Goal: Check status: Check status

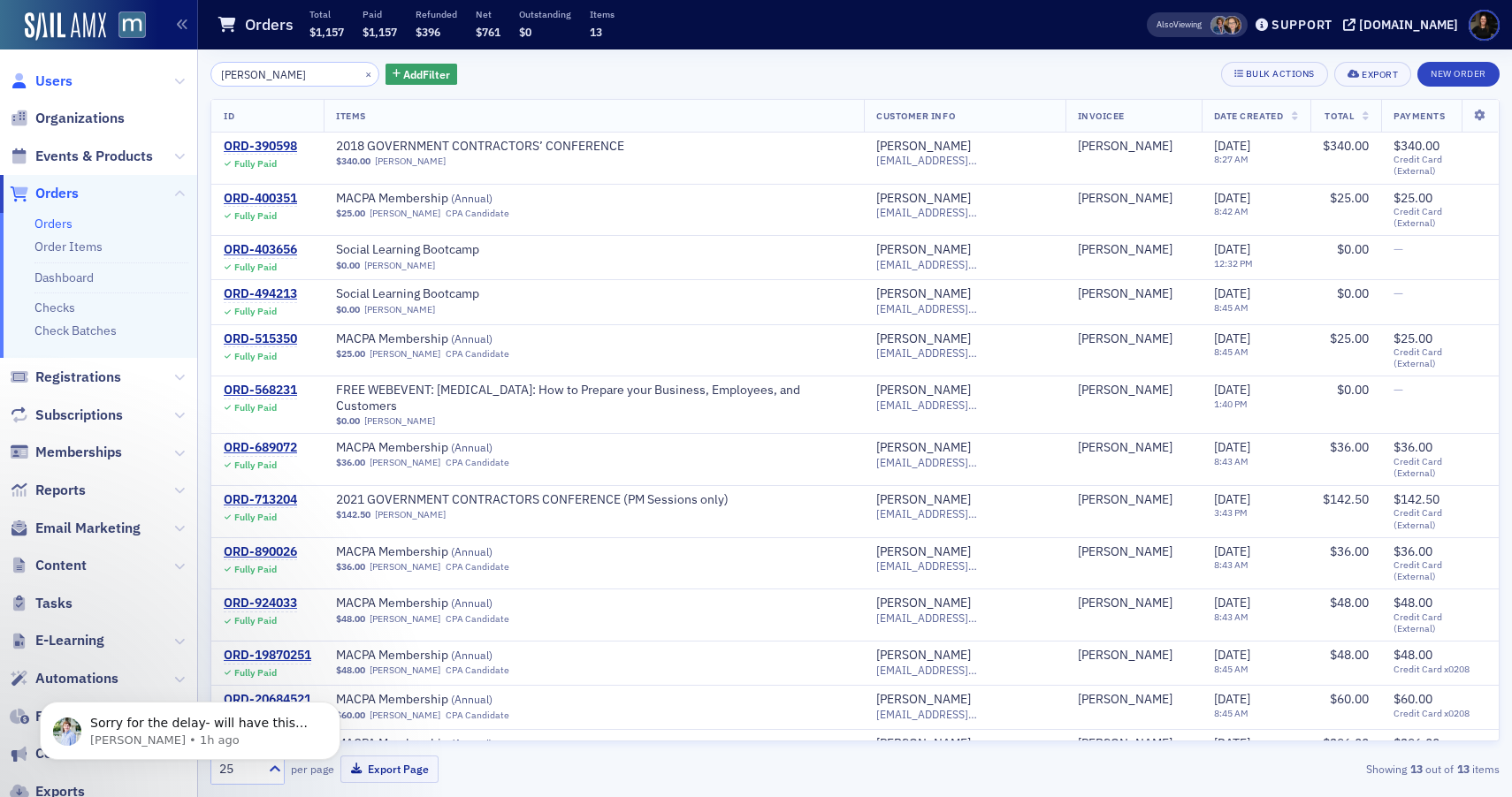
type input "[PERSON_NAME]"
click at [59, 77] on span "Users" at bounding box center [54, 81] width 37 height 19
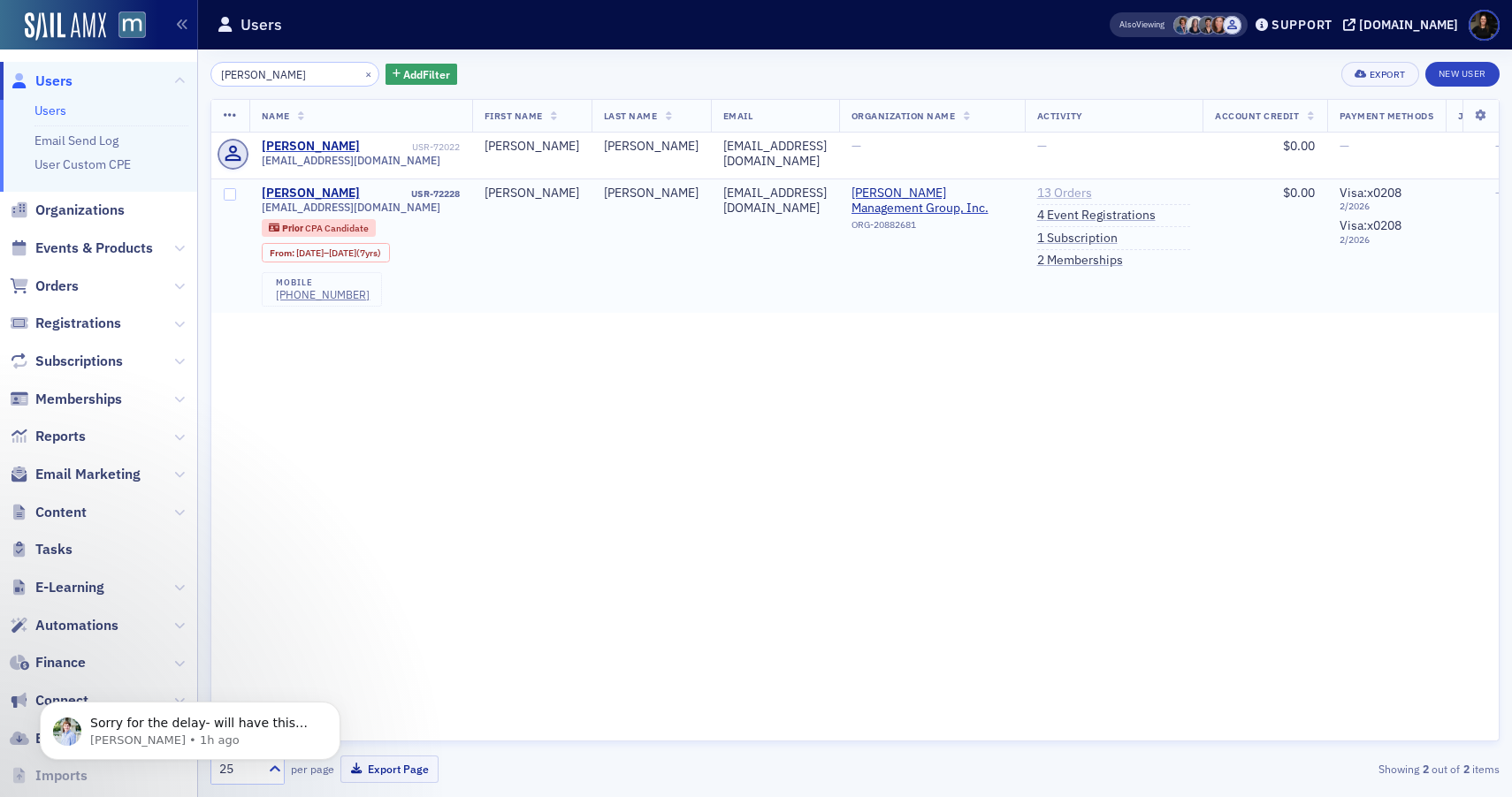
type input "[PERSON_NAME]"
click at [1088, 194] on link "13 Orders" at bounding box center [1065, 193] width 55 height 15
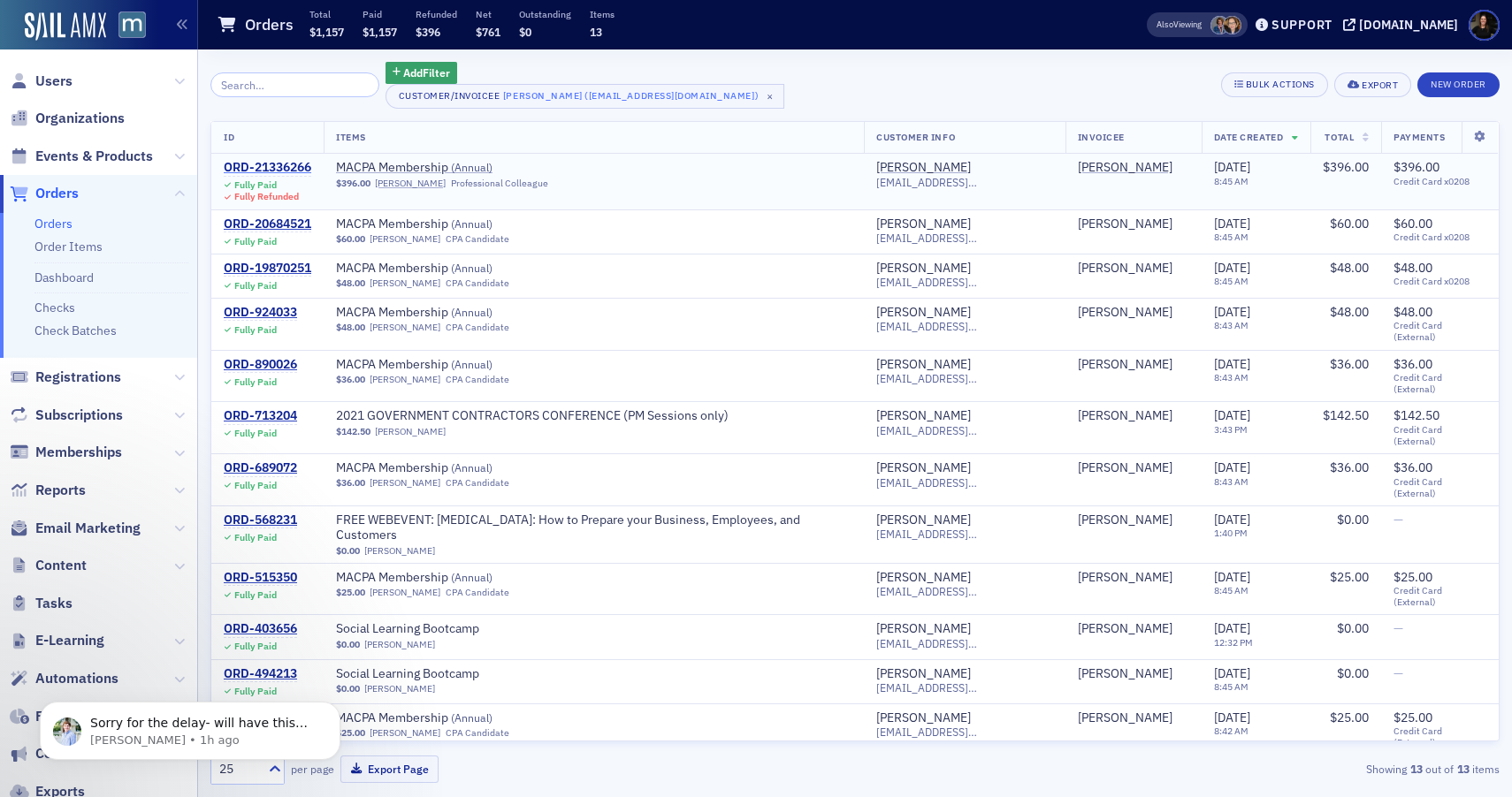
click at [279, 166] on div "ORD-21336266" at bounding box center [268, 167] width 87 height 15
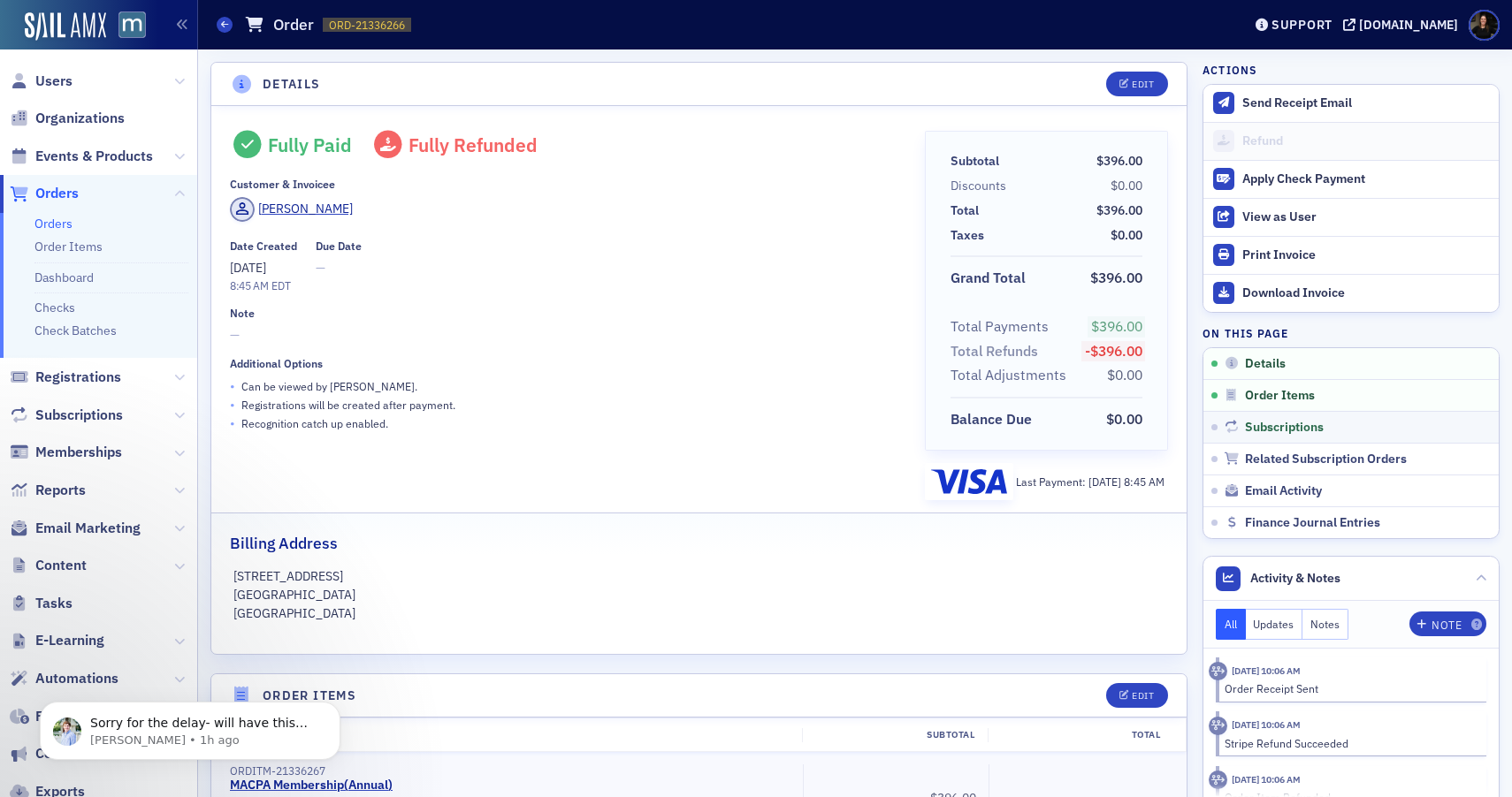
click at [1280, 438] on link "Subscriptions" at bounding box center [1351, 427] width 295 height 32
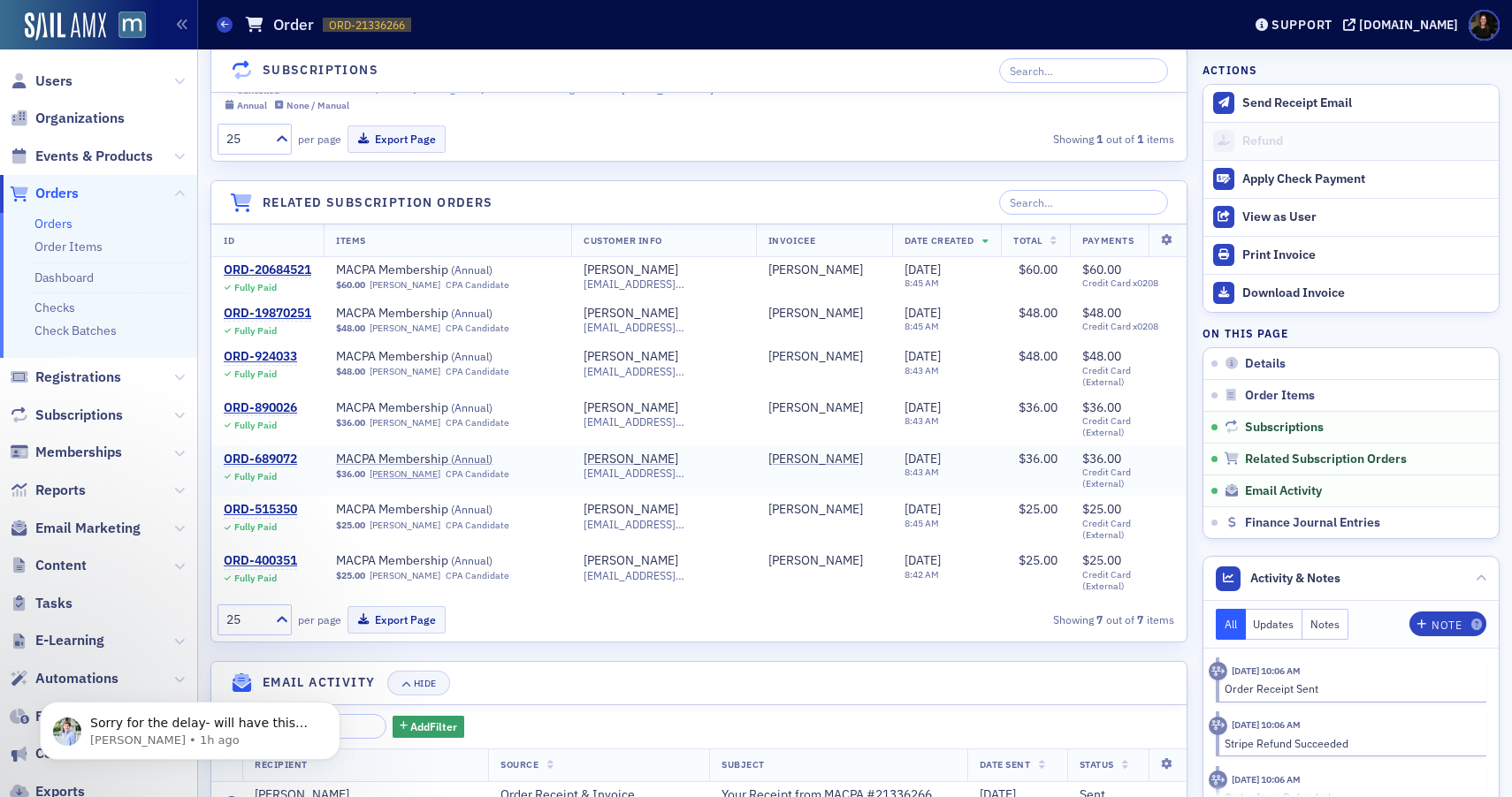
scroll to position [1438, 0]
click at [98, 728] on span "Sorry for the delay- will have this resolved [DATE]." at bounding box center [198, 731] width 218 height 32
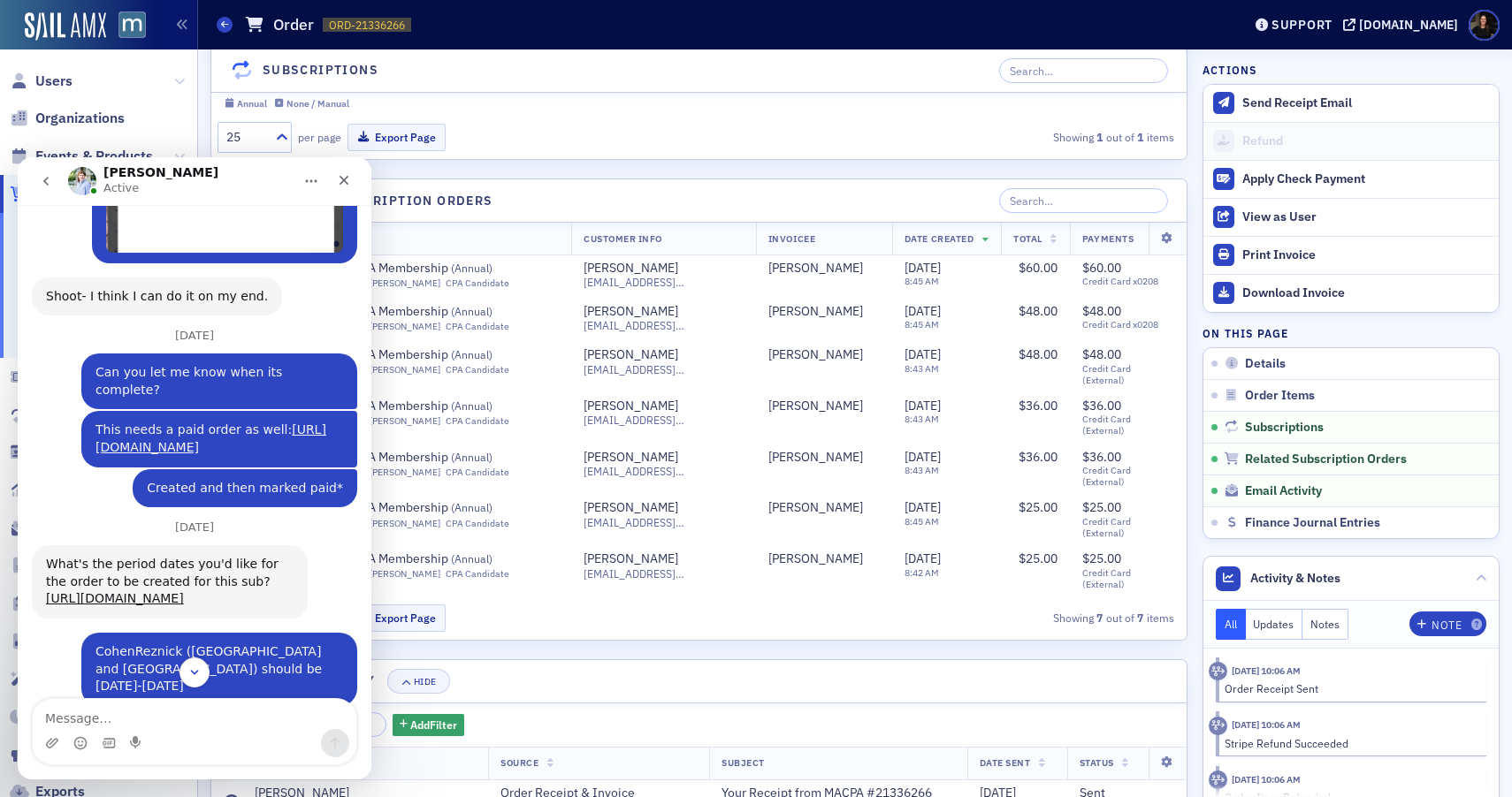
scroll to position [1354, 0]
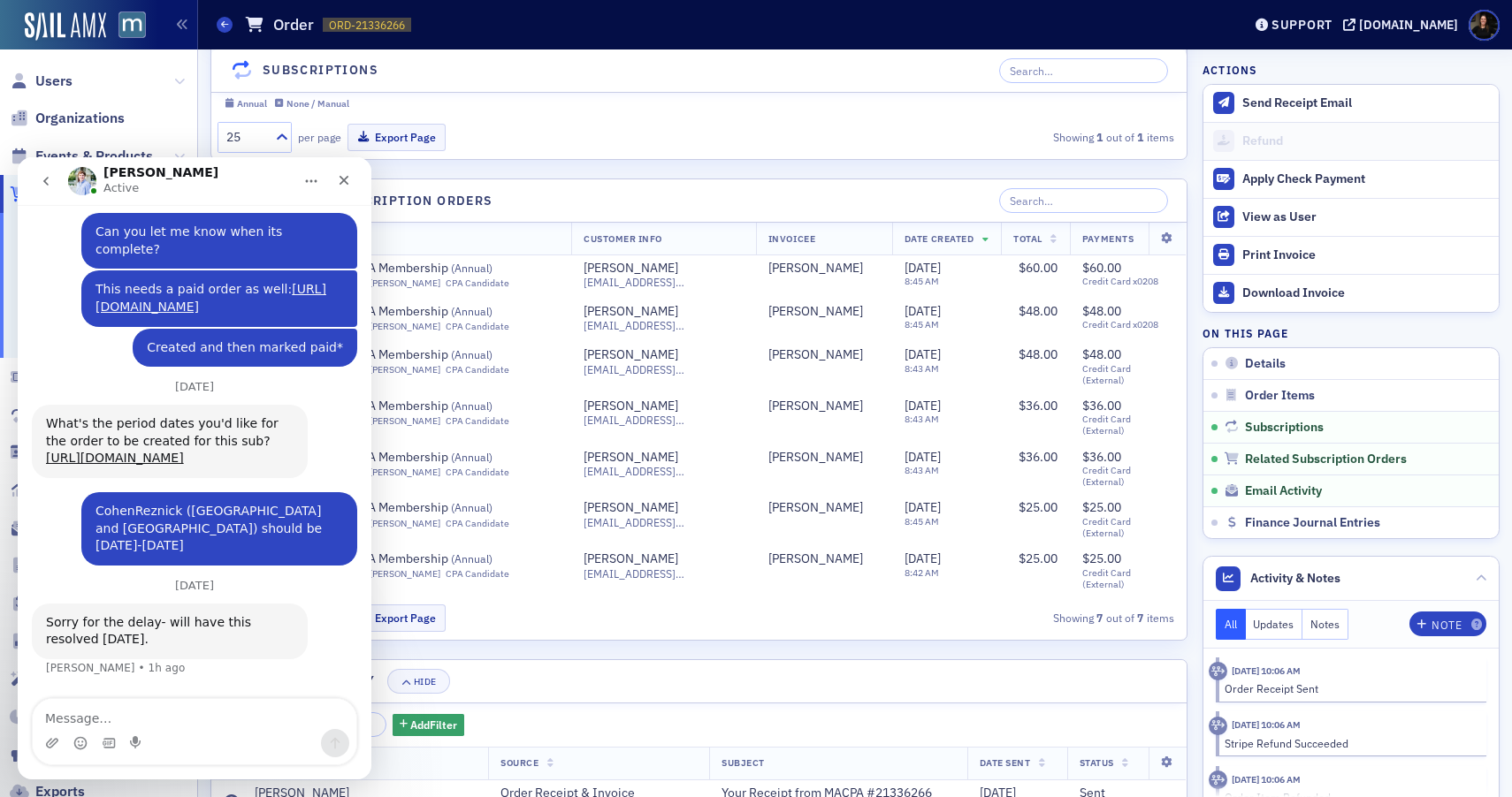
click at [197, 631] on div "Sorry for the delay- will have this resolved [DATE]." at bounding box center [170, 631] width 248 height 35
click at [197, 631] on div "Sorry for the delay- will have this resolved [DATE]." at bounding box center [170, 631] width 248 height 35
click at [198, 632] on div "Sorry for the delay- will have this resolved [DATE]." at bounding box center [170, 631] width 248 height 35
